Goal: Information Seeking & Learning: Learn about a topic

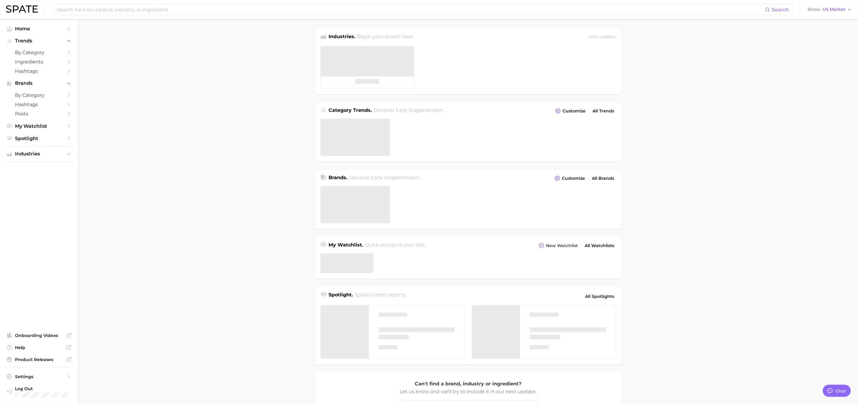
type textarea "x"
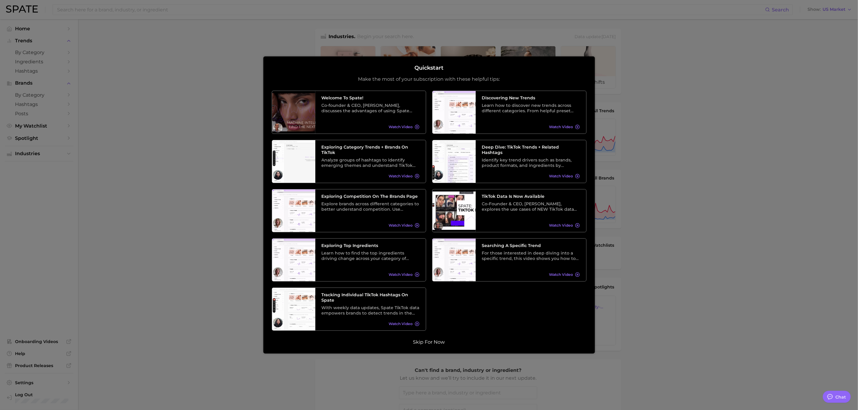
click at [429, 343] on button "Skip for now" at bounding box center [429, 342] width 35 height 6
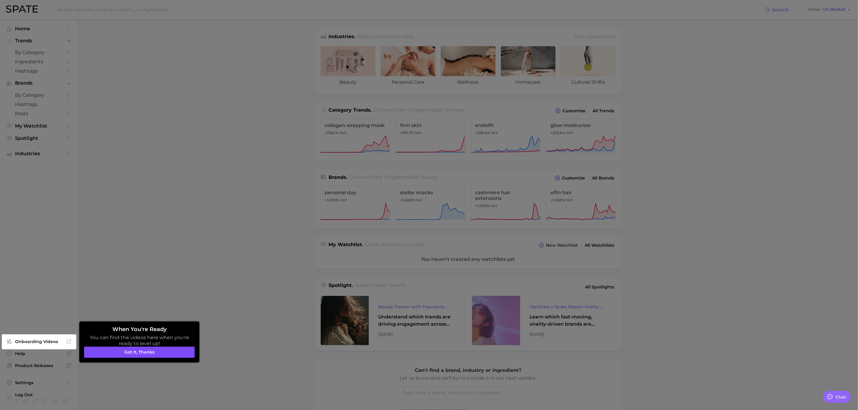
click at [157, 352] on button "Got it, thanks" at bounding box center [139, 352] width 111 height 11
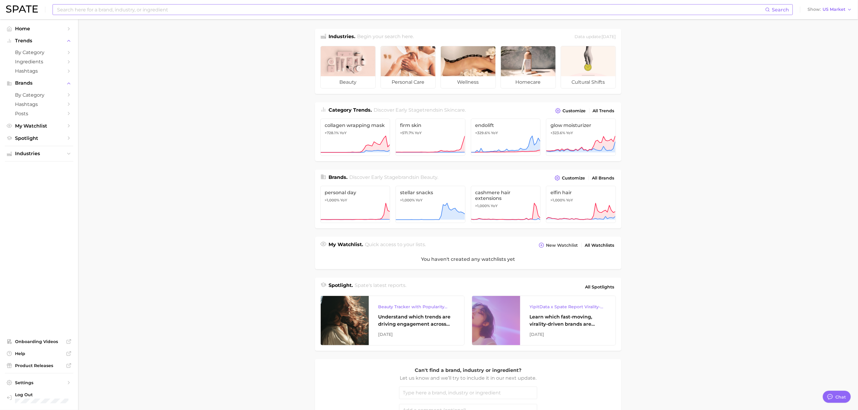
click at [443, 10] on input at bounding box center [410, 10] width 709 height 10
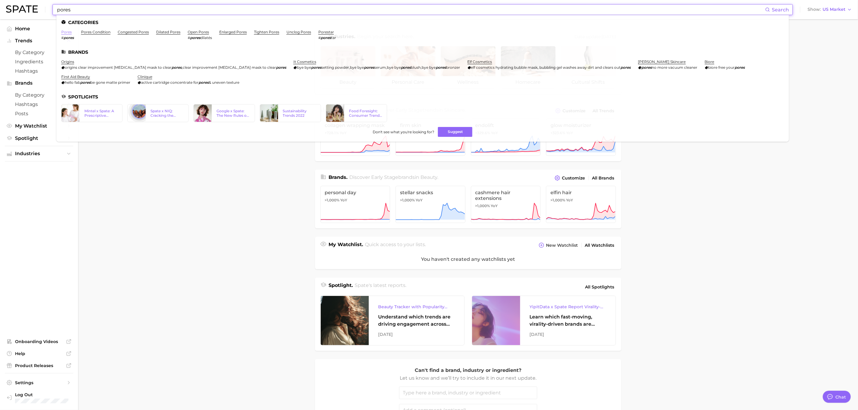
type input "pores"
click at [68, 31] on link "pores" at bounding box center [66, 32] width 11 height 5
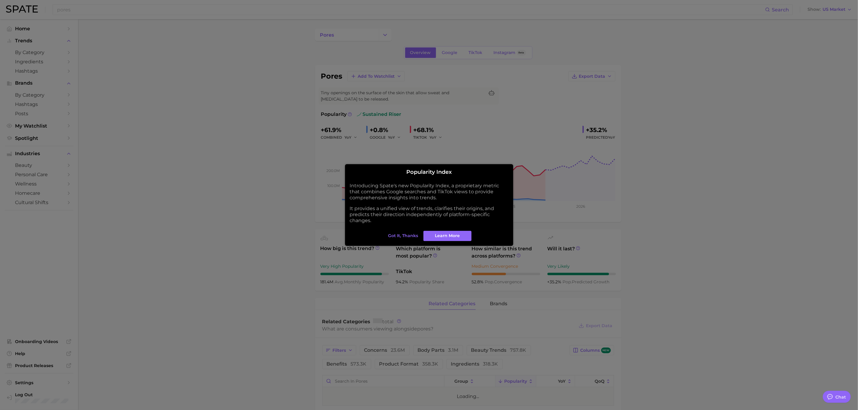
type textarea "x"
click at [417, 233] on span "Got it, thanks" at bounding box center [403, 235] width 30 height 5
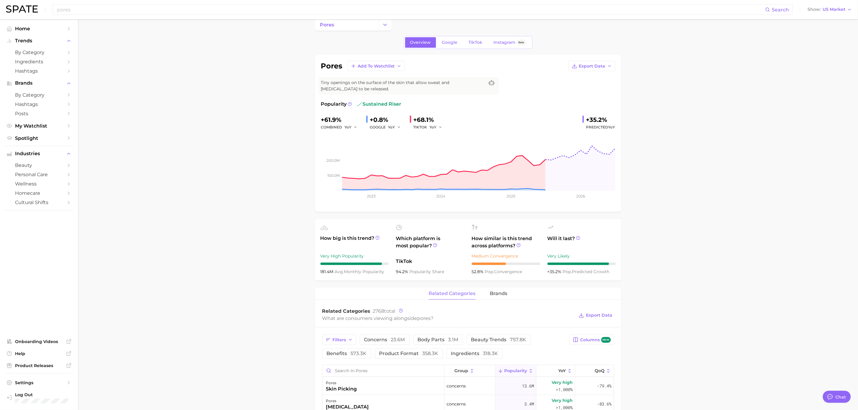
scroll to position [14, 0]
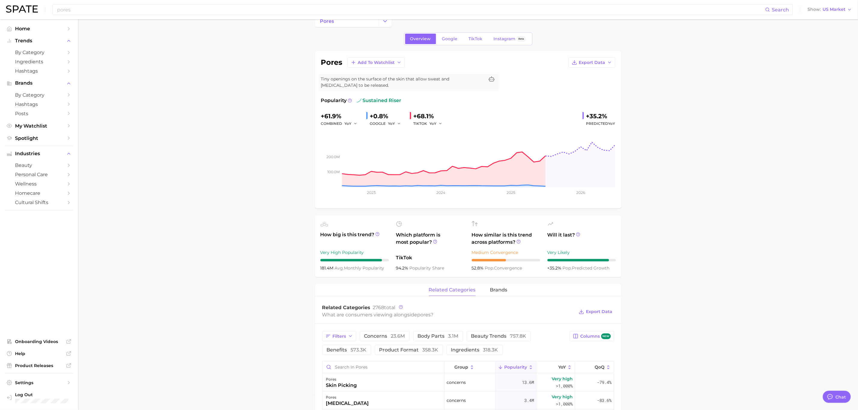
click at [740, 164] on main "pores Overview Google TikTok Instagram Beta pores Add to Watchlist Export Data …" at bounding box center [468, 407] width 780 height 804
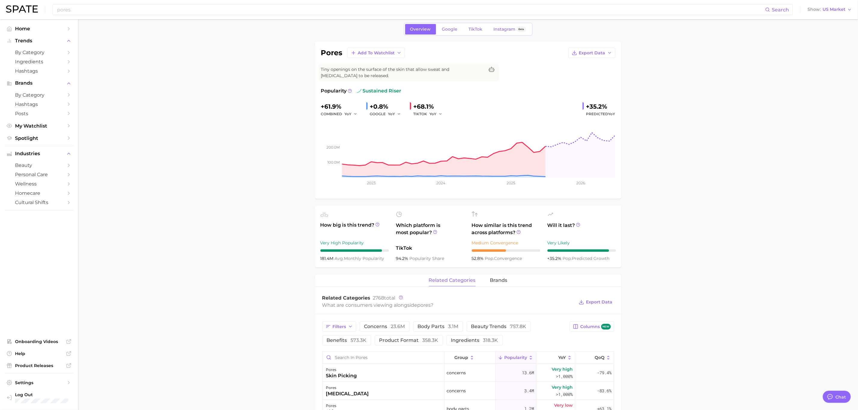
scroll to position [24, 0]
click at [477, 29] on span "TikTok" at bounding box center [476, 28] width 14 height 5
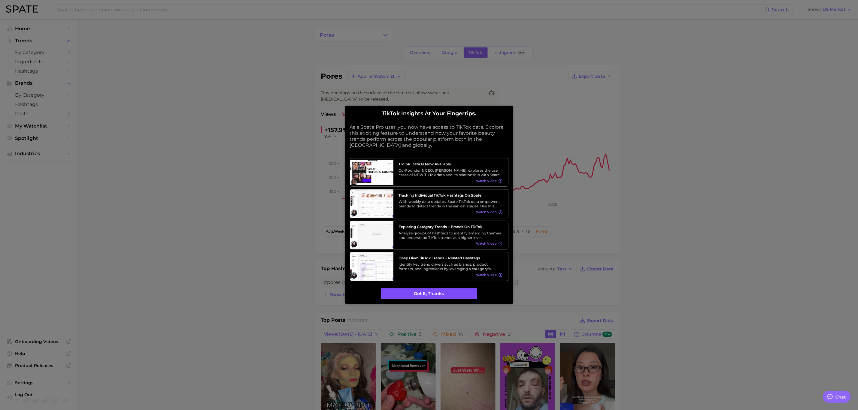
click at [464, 295] on button "Got it, thanks" at bounding box center [429, 293] width 96 height 11
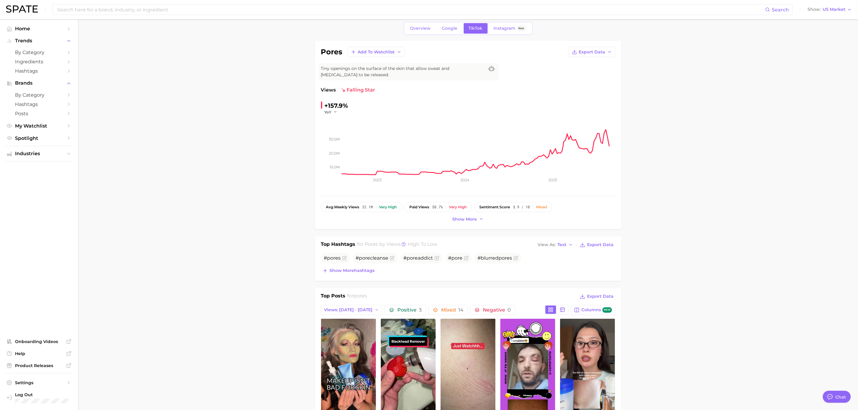
scroll to position [26, 0]
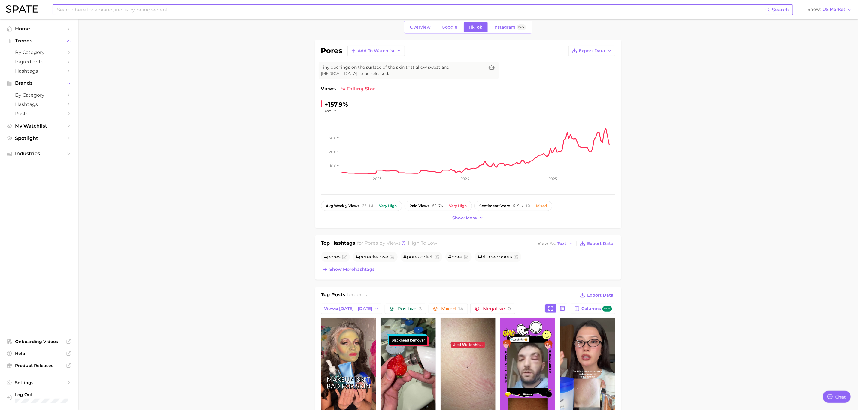
click at [263, 8] on input at bounding box center [410, 10] width 709 height 10
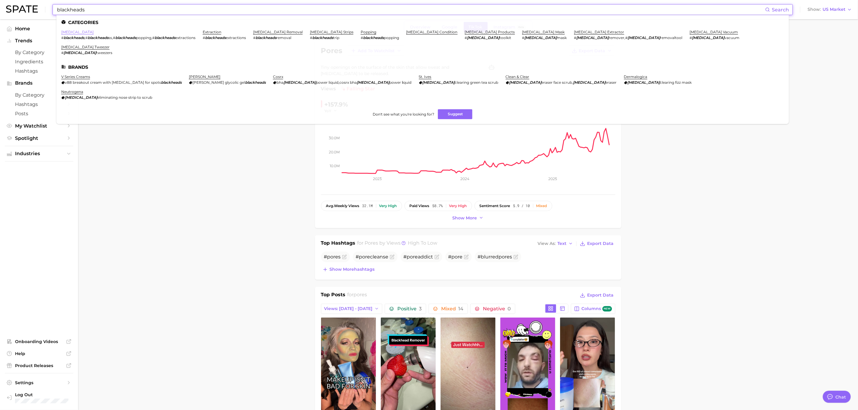
type input "blackheads"
click at [74, 31] on link "blackhead" at bounding box center [77, 32] width 32 height 5
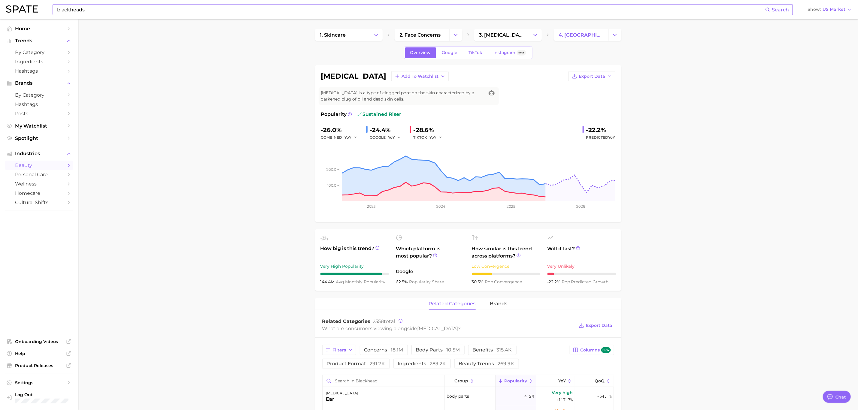
click at [484, 53] on link "TikTok" at bounding box center [476, 52] width 24 height 11
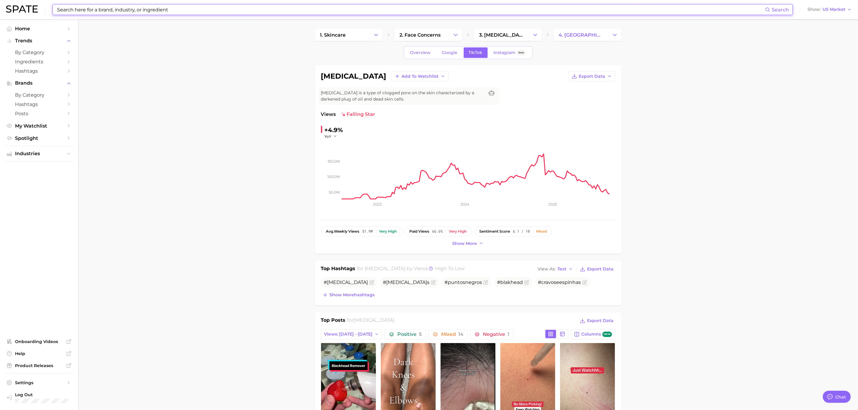
click at [250, 8] on input at bounding box center [410, 10] width 709 height 10
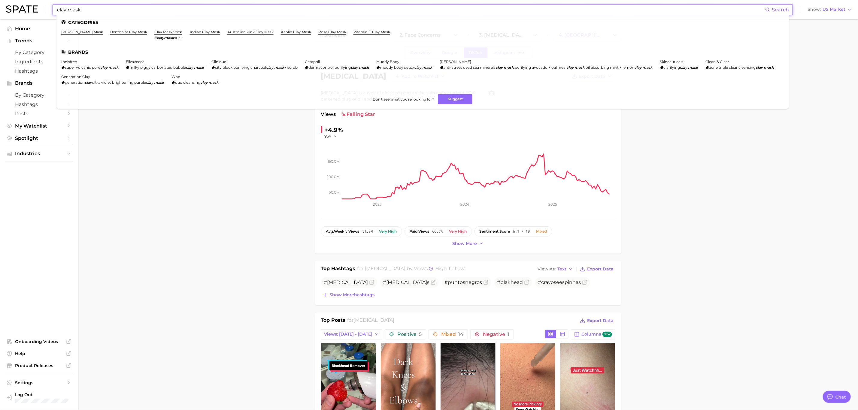
type input "clay mask"
click at [123, 32] on link "bentonite clay mask" at bounding box center [128, 32] width 37 height 5
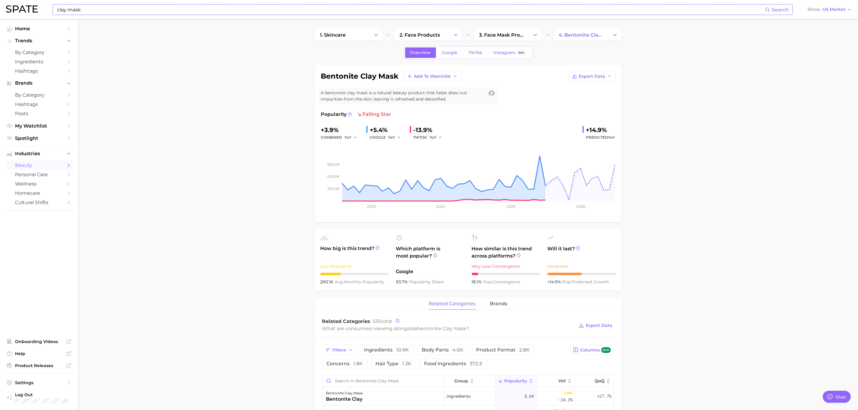
scroll to position [2, 0]
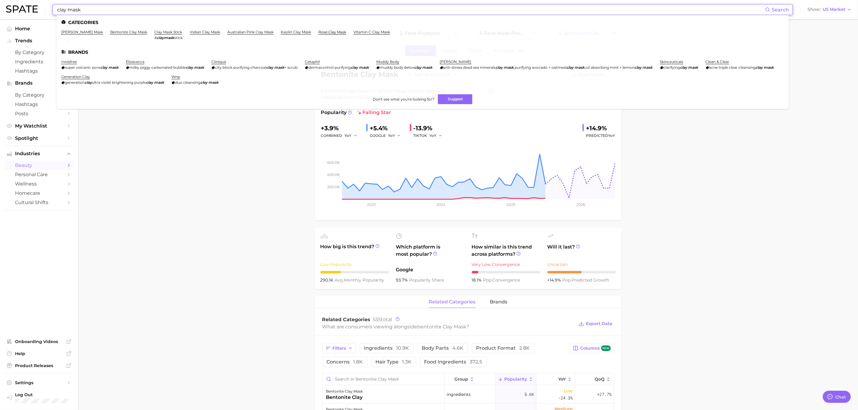
click at [118, 8] on input "clay mask" at bounding box center [410, 10] width 709 height 10
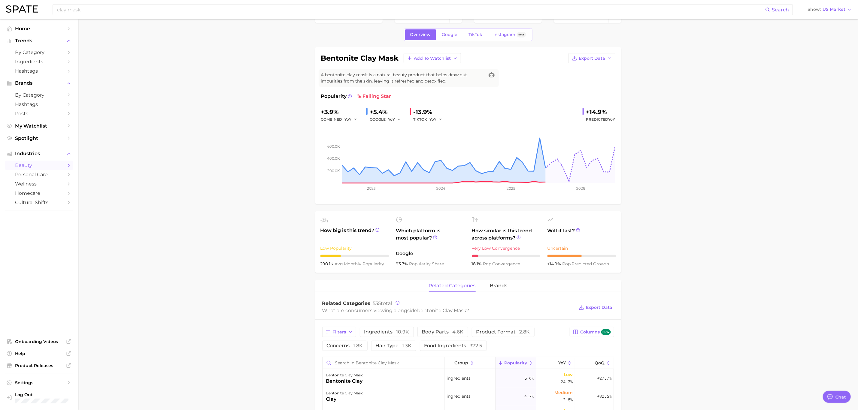
scroll to position [19, 0]
click at [674, 108] on main "1. skincare 2. face products 3. face mask products 4. bentonite clay mask Overv…" at bounding box center [468, 402] width 780 height 804
click at [474, 30] on link "TikTok" at bounding box center [476, 34] width 24 height 11
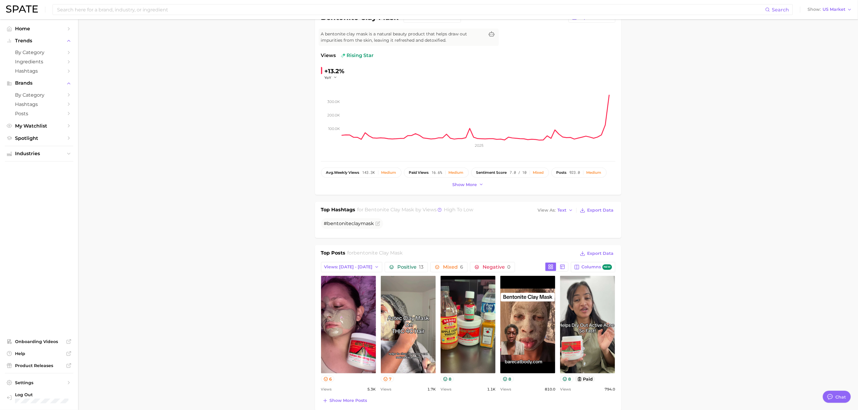
scroll to position [45, 0]
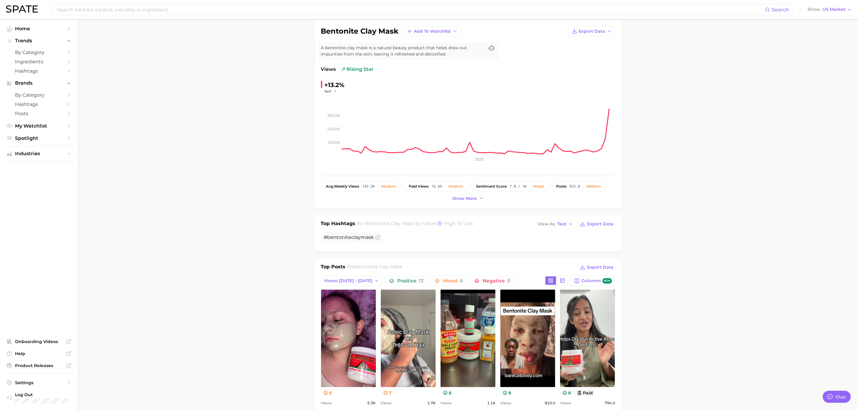
click at [171, 14] on input at bounding box center [410, 10] width 709 height 10
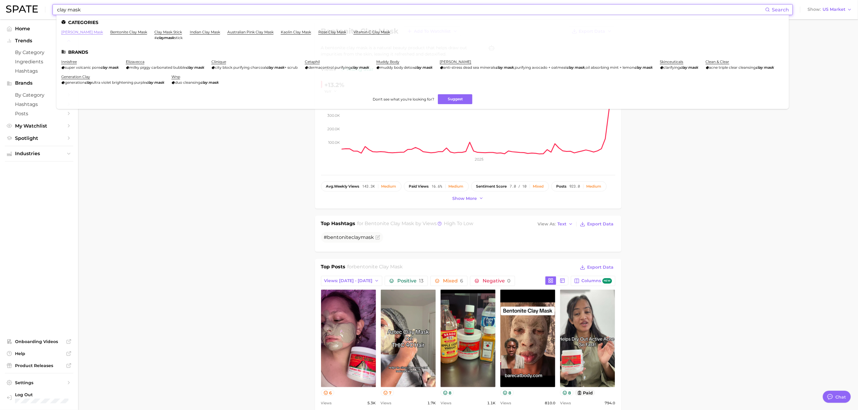
type input "clay mask"
click at [79, 33] on link "green clay mask" at bounding box center [82, 32] width 42 height 5
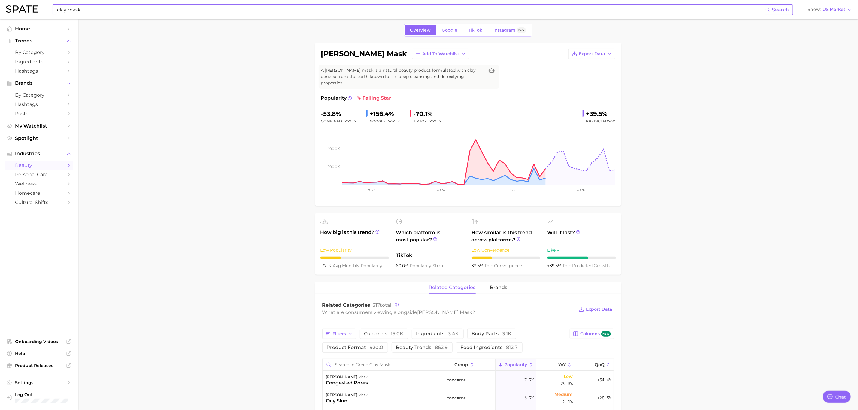
scroll to position [23, 0]
drag, startPoint x: 775, startPoint y: 229, endPoint x: 781, endPoint y: 230, distance: 5.5
click at [775, 226] on main "1. skincare 2. face products 3. face mask products 4. green clay mask Overview …" at bounding box center [468, 401] width 780 height 810
click at [475, 28] on span "TikTok" at bounding box center [476, 29] width 14 height 5
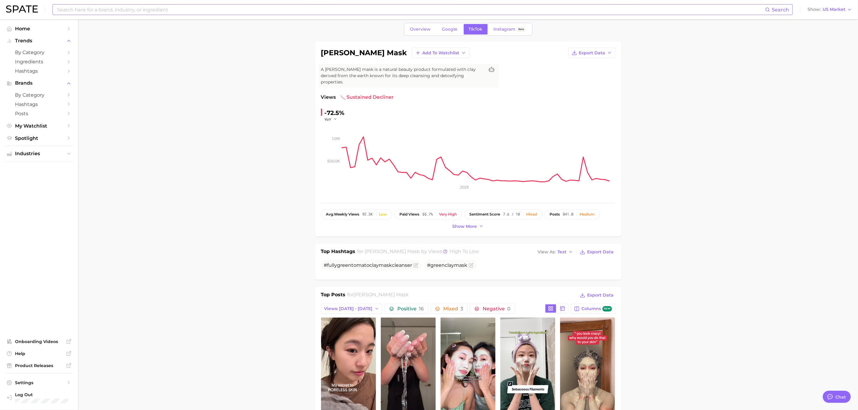
scroll to position [45, 0]
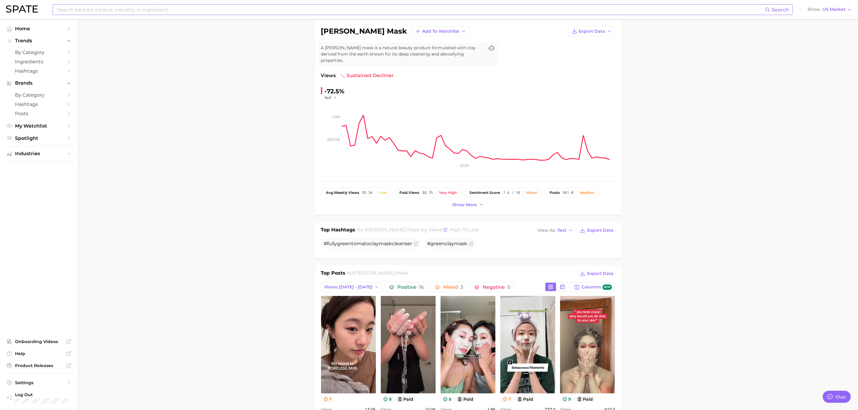
click at [229, 9] on input at bounding box center [410, 10] width 709 height 10
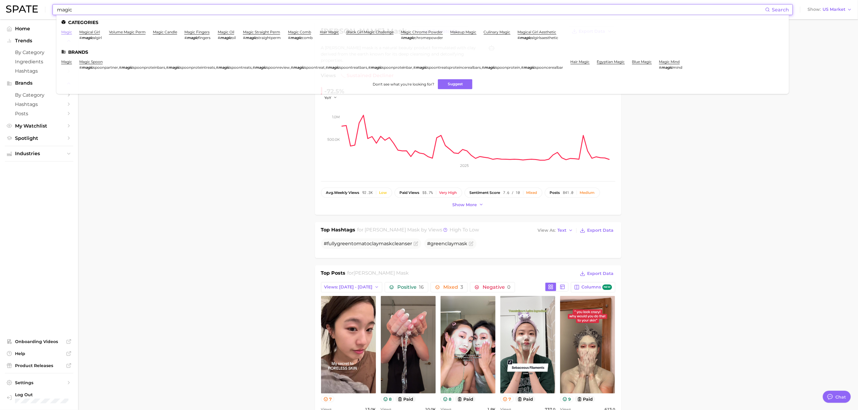
type input "magic"
click at [62, 32] on link "magic" at bounding box center [66, 32] width 11 height 5
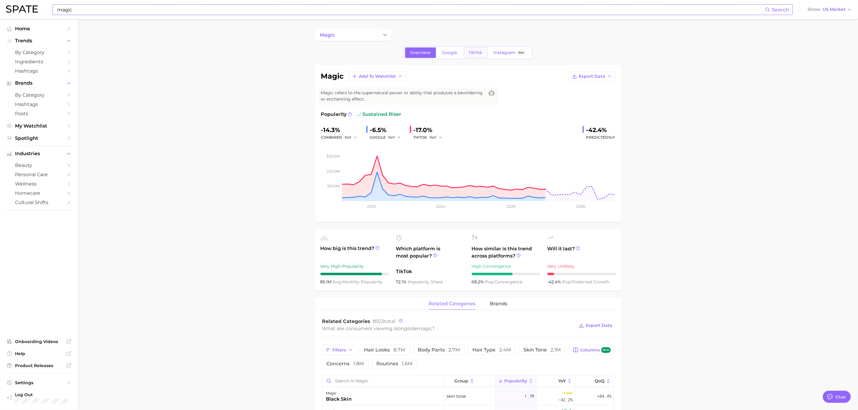
click at [470, 53] on span "TikTok" at bounding box center [476, 52] width 14 height 5
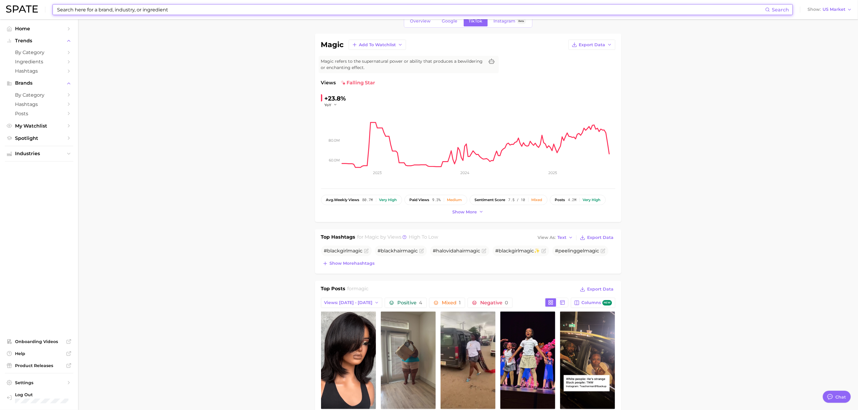
scroll to position [45, 0]
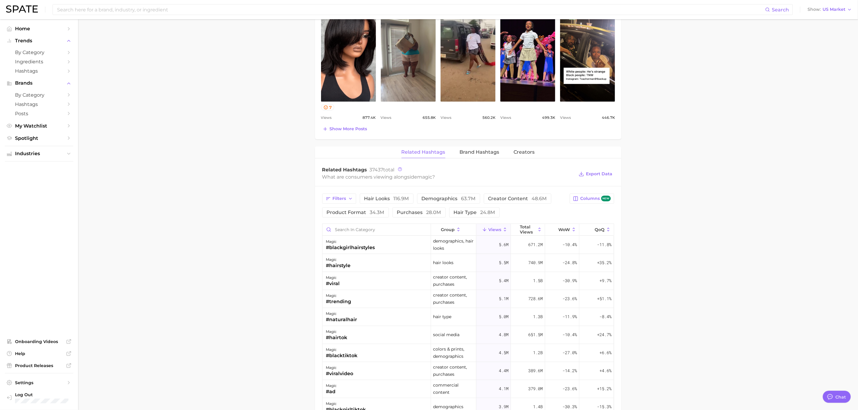
scroll to position [360, 0]
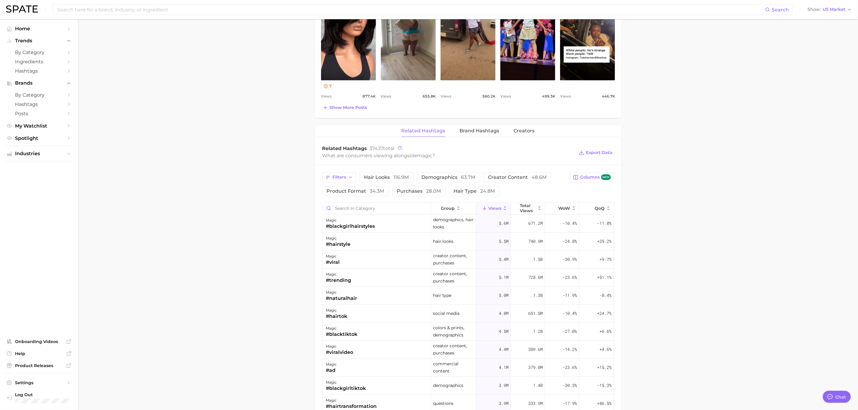
click at [817, 299] on main "magic Overview Google TikTok Instagram Beta magic Add to Watchlist Export Data …" at bounding box center [468, 154] width 780 height 991
